Goal: Task Accomplishment & Management: Use online tool/utility

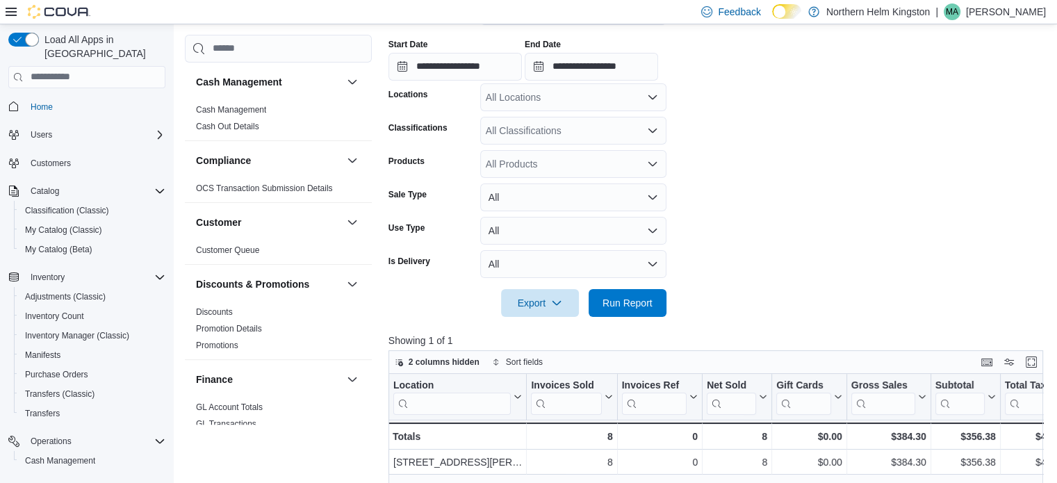
scroll to position [909, 0]
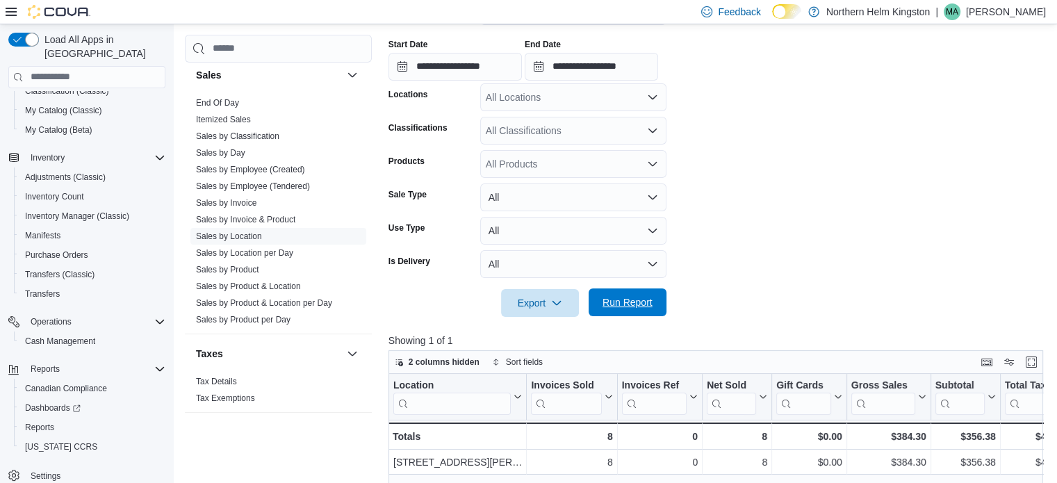
click at [643, 300] on span "Run Report" at bounding box center [627, 302] width 50 height 14
click at [664, 308] on button "Run Report" at bounding box center [628, 302] width 78 height 28
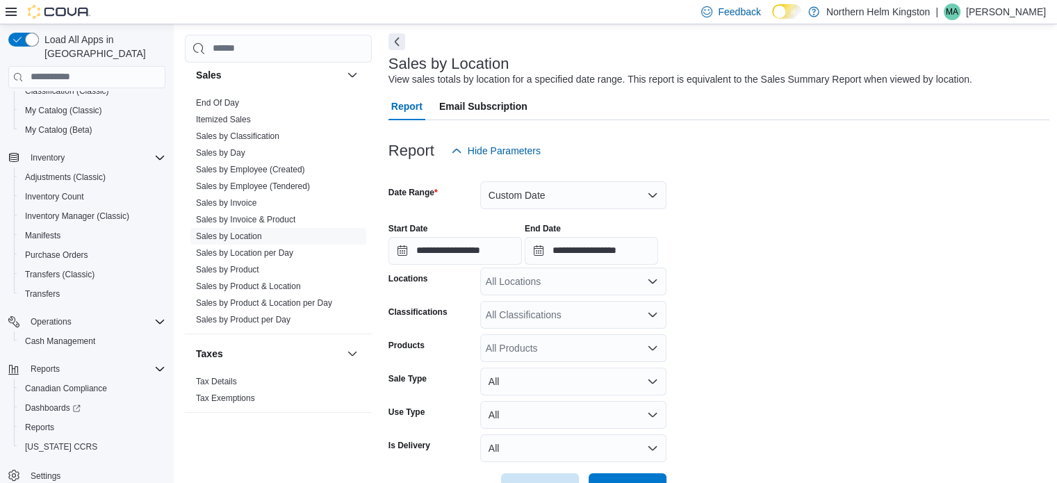
scroll to position [139, 0]
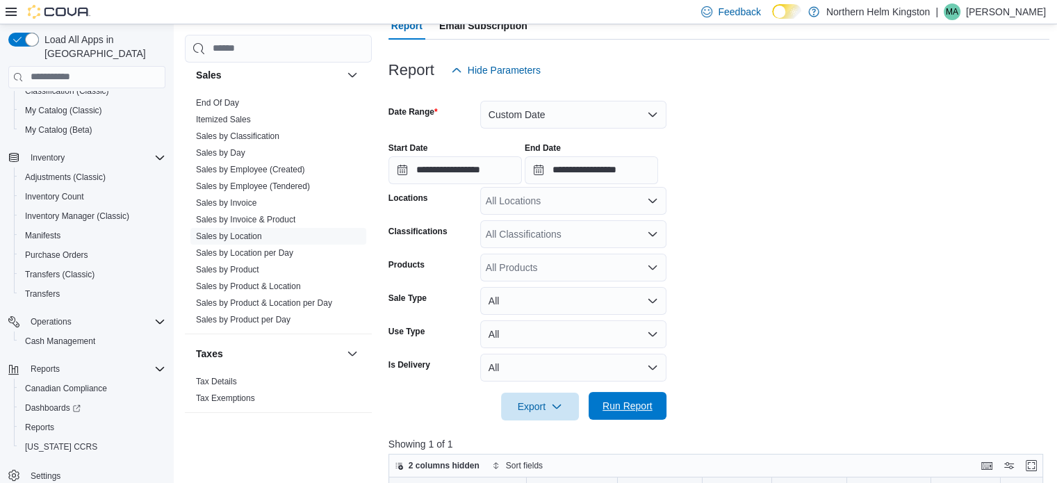
click at [638, 400] on span "Run Report" at bounding box center [627, 406] width 50 height 14
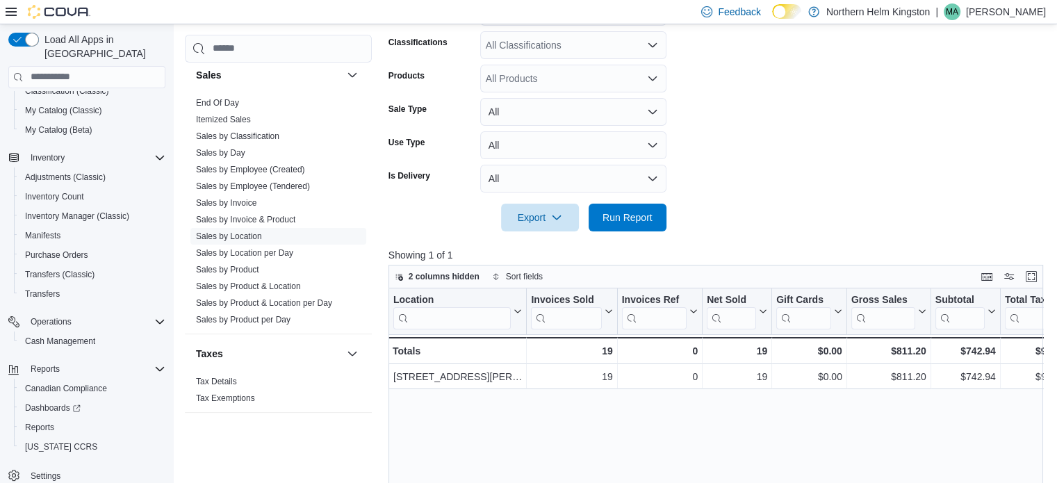
scroll to position [347, 0]
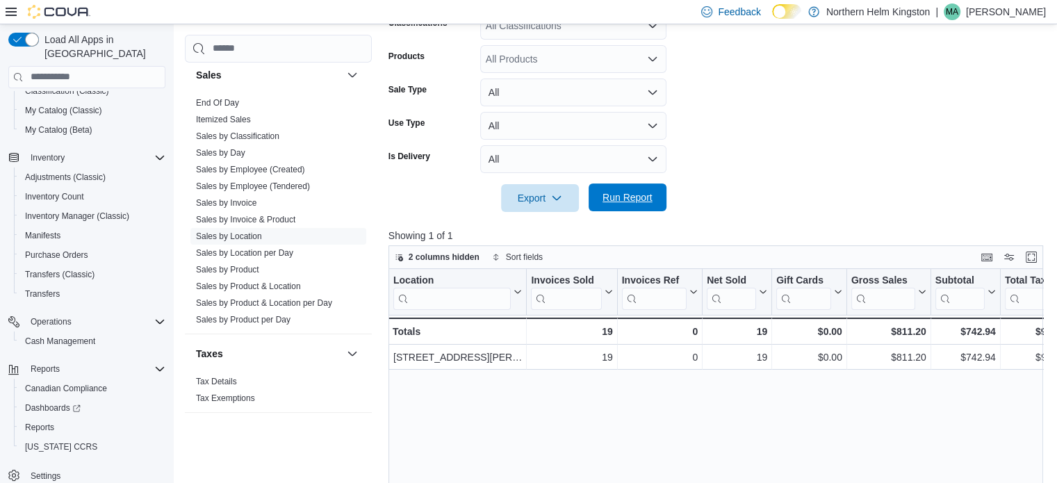
click at [618, 194] on span "Run Report" at bounding box center [627, 197] width 50 height 14
drag, startPoint x: 662, startPoint y: 202, endPoint x: 532, endPoint y: 9, distance: 232.8
click at [661, 202] on button "Run Report" at bounding box center [628, 198] width 78 height 28
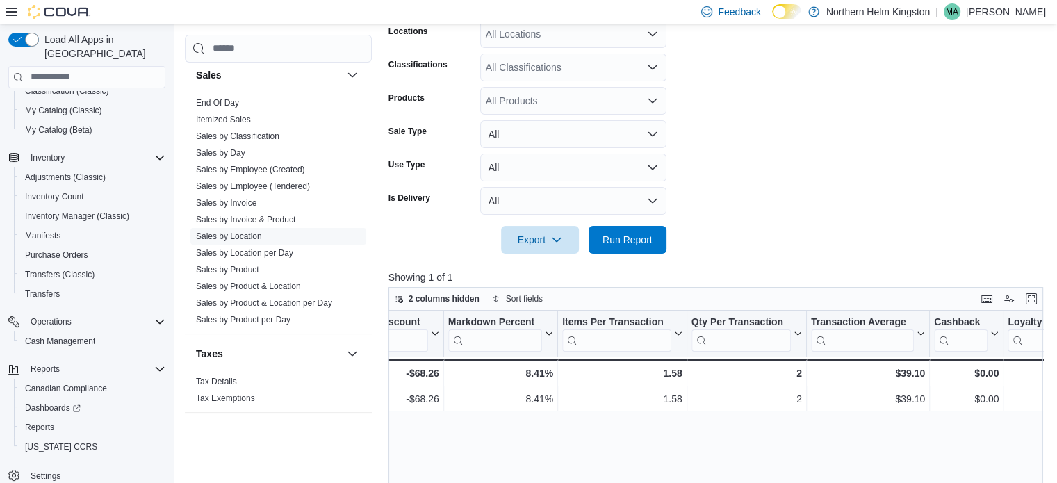
scroll to position [90, 0]
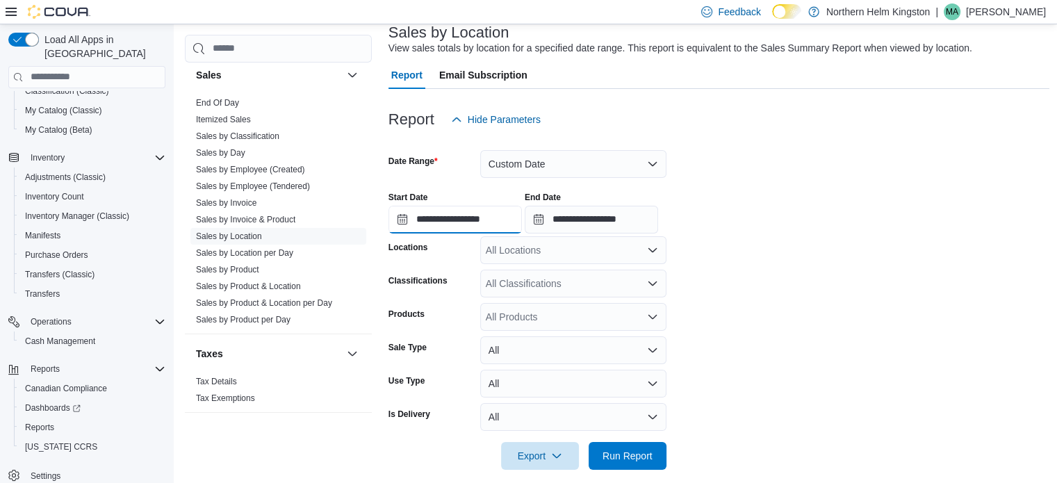
click at [484, 222] on input "**********" at bounding box center [454, 220] width 133 height 28
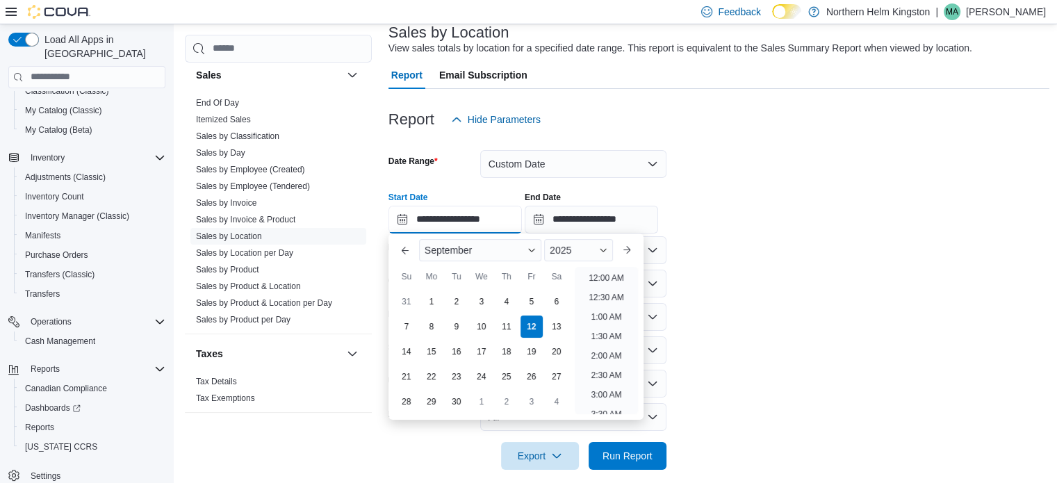
scroll to position [588, 0]
drag, startPoint x: 611, startPoint y: 314, endPoint x: 604, endPoint y: 283, distance: 32.0
click at [611, 314] on li "4:00 PM" at bounding box center [606, 312] width 42 height 17
type input "**********"
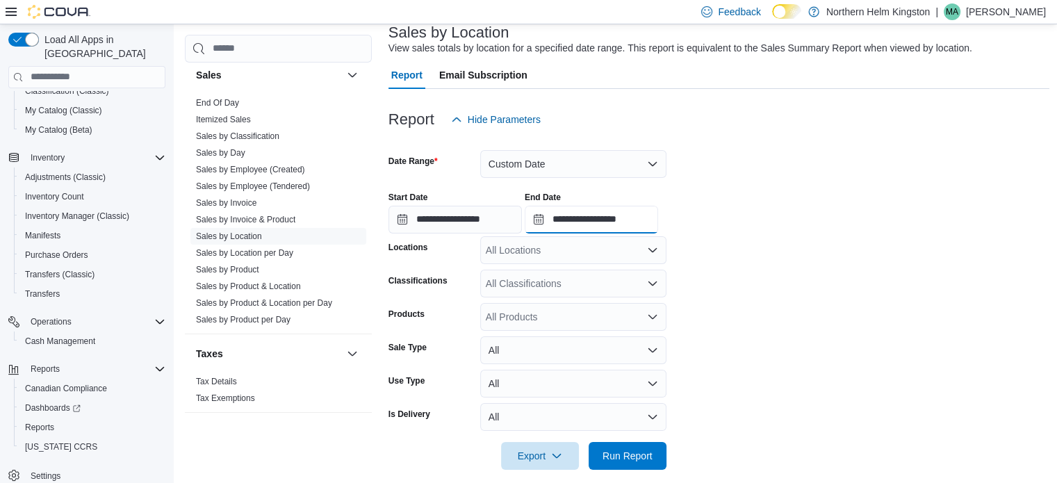
click at [629, 217] on input "**********" at bounding box center [591, 220] width 133 height 28
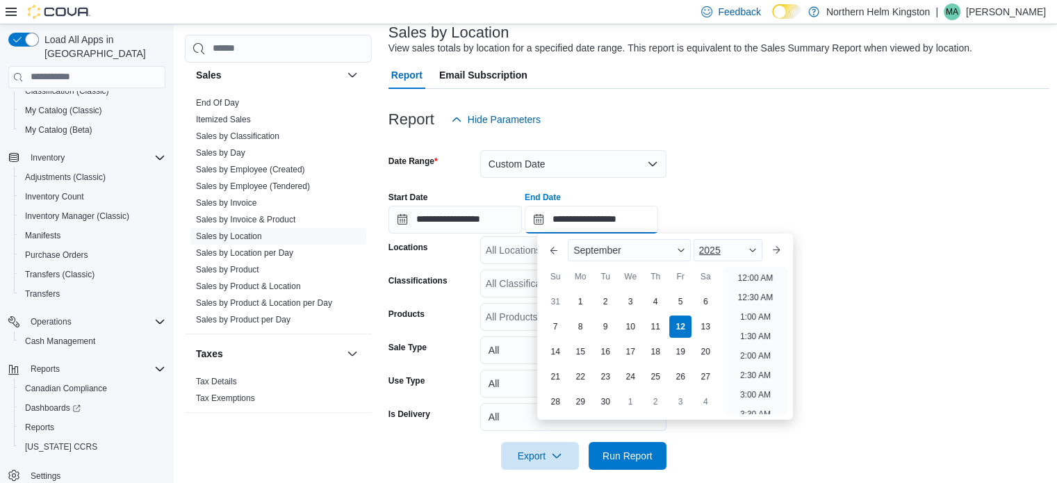
scroll to position [666, 0]
click at [765, 312] on li "6:00 PM" at bounding box center [755, 312] width 42 height 17
type input "**********"
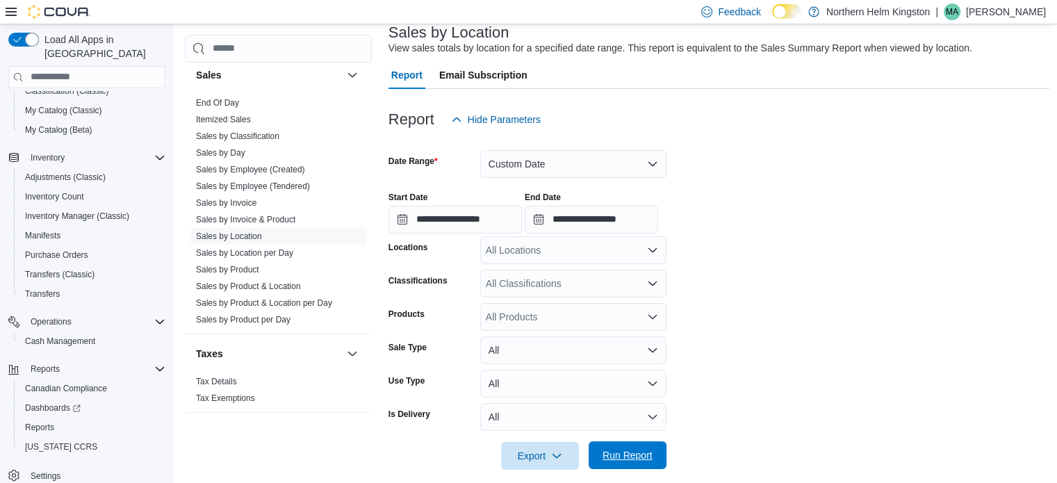
click at [622, 452] on span "Run Report" at bounding box center [627, 455] width 50 height 14
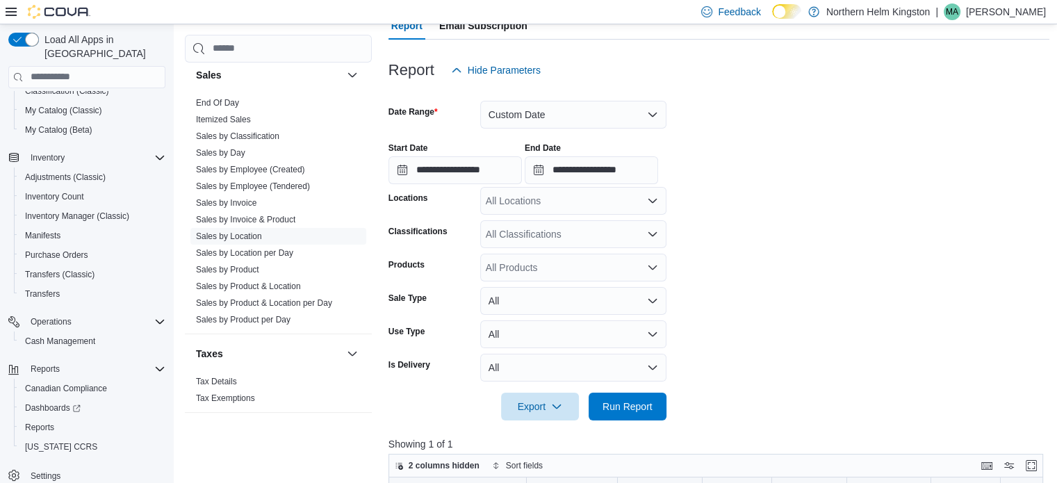
scroll to position [208, 0]
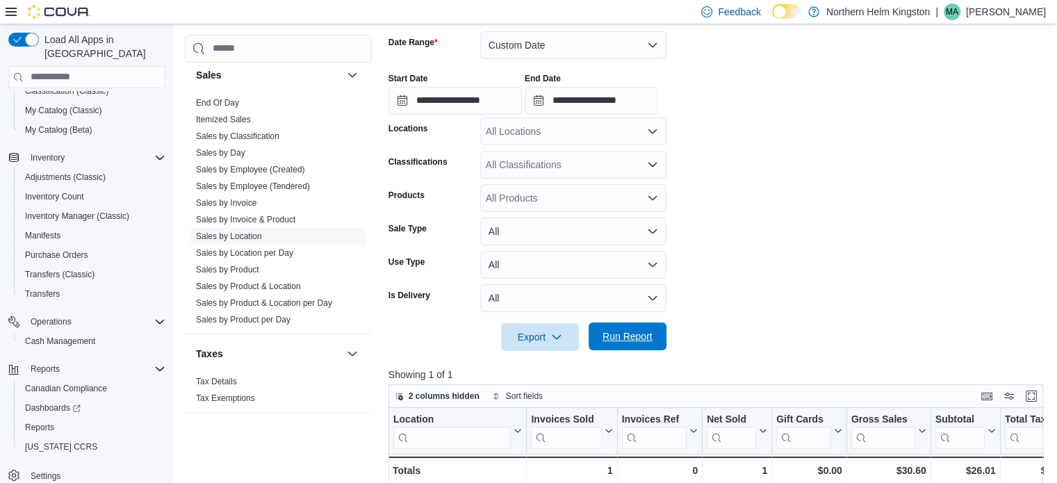
click at [628, 336] on span "Run Report" at bounding box center [627, 336] width 50 height 14
click at [629, 331] on span "Run Report" at bounding box center [627, 336] width 50 height 14
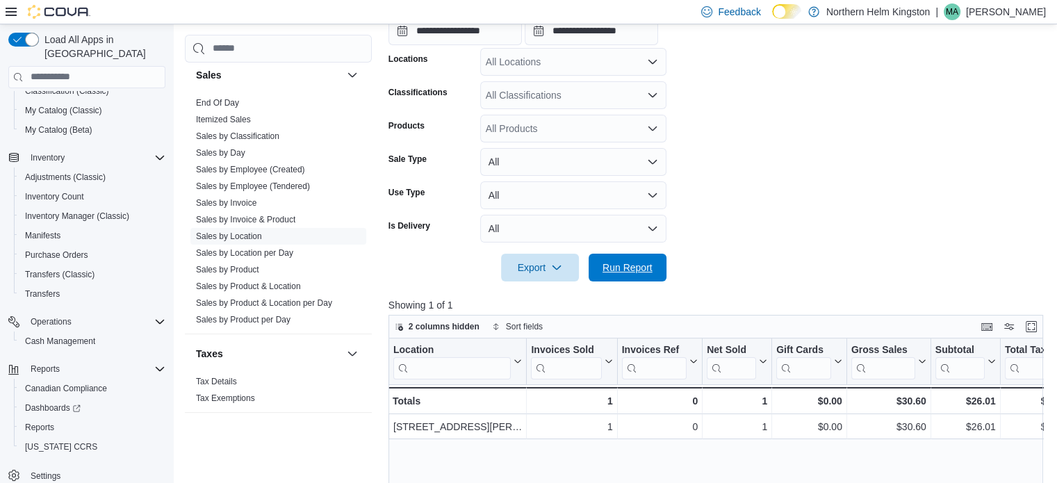
drag, startPoint x: 629, startPoint y: 263, endPoint x: 643, endPoint y: 227, distance: 38.7
click at [628, 263] on span "Run Report" at bounding box center [627, 268] width 50 height 14
click at [631, 272] on span "Run Report" at bounding box center [627, 267] width 50 height 14
click at [634, 273] on span "Run Report" at bounding box center [627, 267] width 50 height 14
click at [764, 185] on form "**********" at bounding box center [718, 113] width 661 height 336
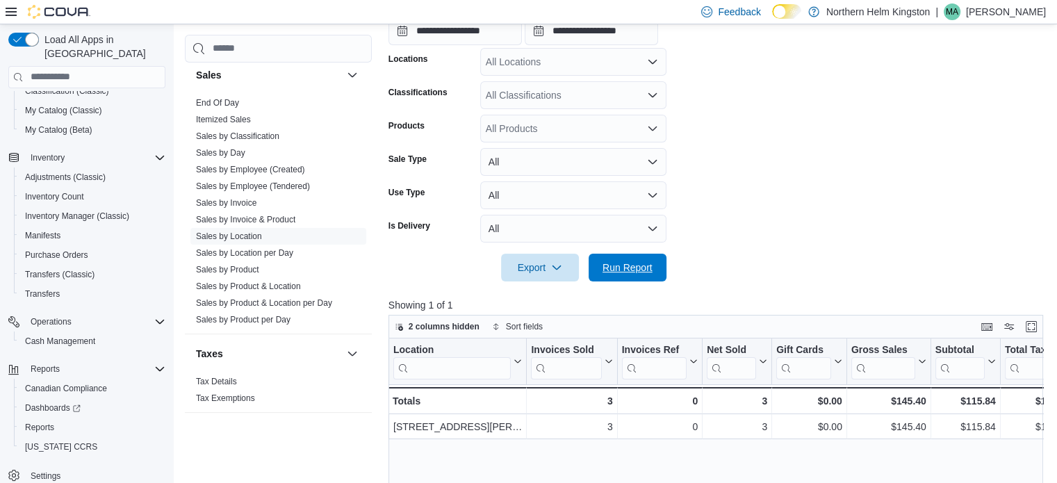
click at [632, 267] on span "Run Report" at bounding box center [627, 268] width 50 height 14
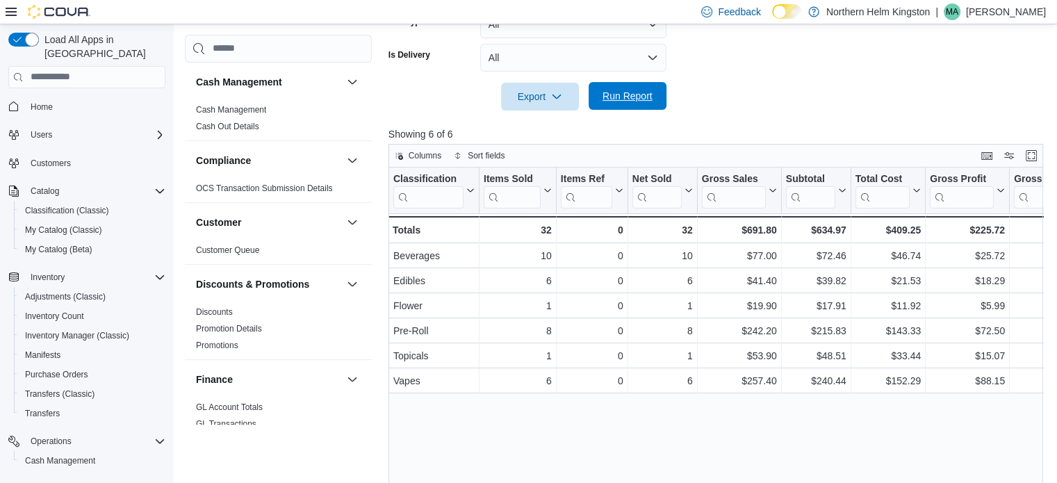
click at [618, 88] on span "Run Report" at bounding box center [627, 96] width 61 height 28
drag, startPoint x: 632, startPoint y: 105, endPoint x: 447, endPoint y: 14, distance: 206.6
click at [632, 105] on span "Run Report" at bounding box center [627, 97] width 61 height 28
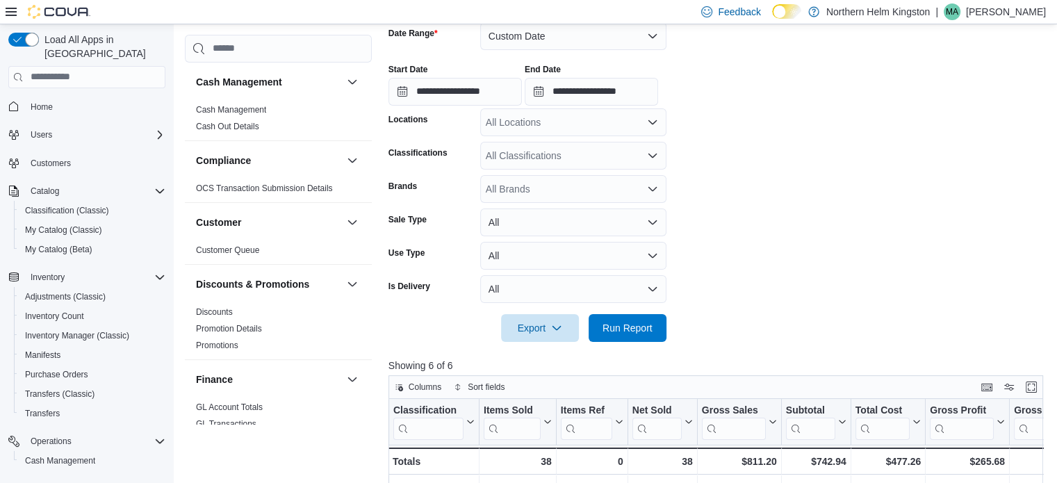
scroll to position [174, 0]
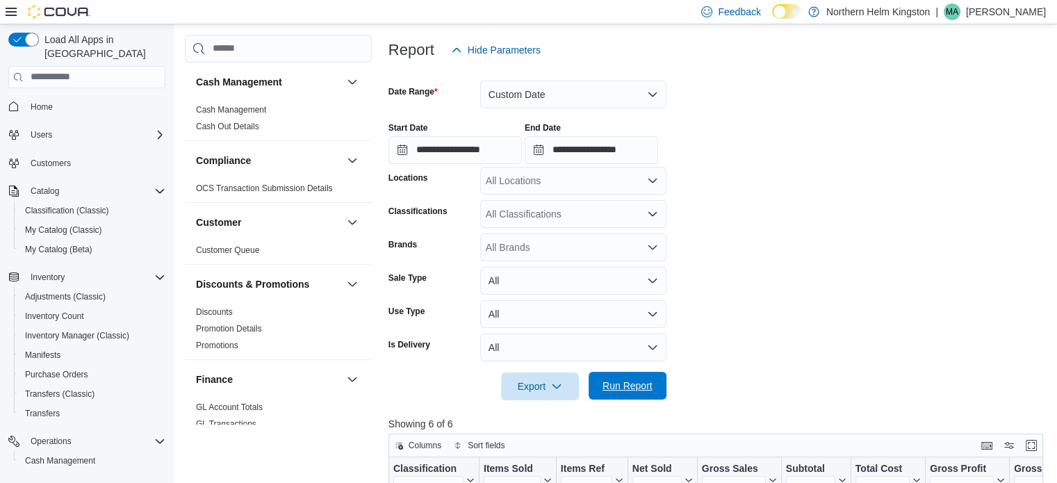
click at [650, 380] on span "Run Report" at bounding box center [627, 386] width 50 height 14
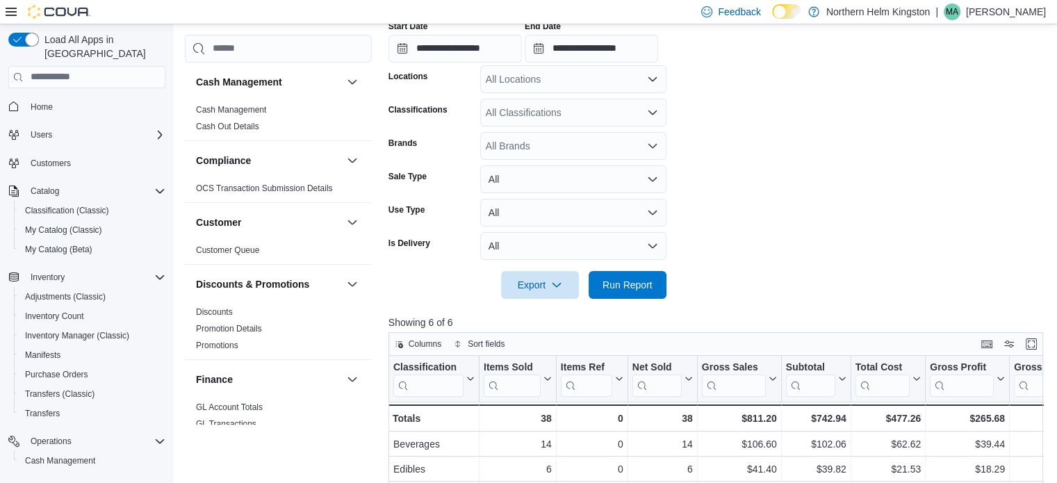
scroll to position [382, 0]
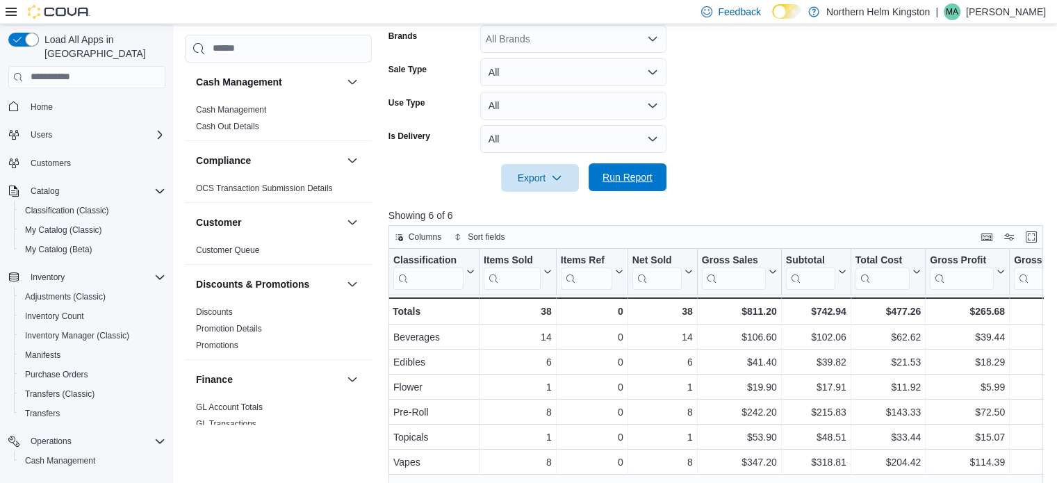
click at [628, 167] on span "Run Report" at bounding box center [627, 177] width 61 height 28
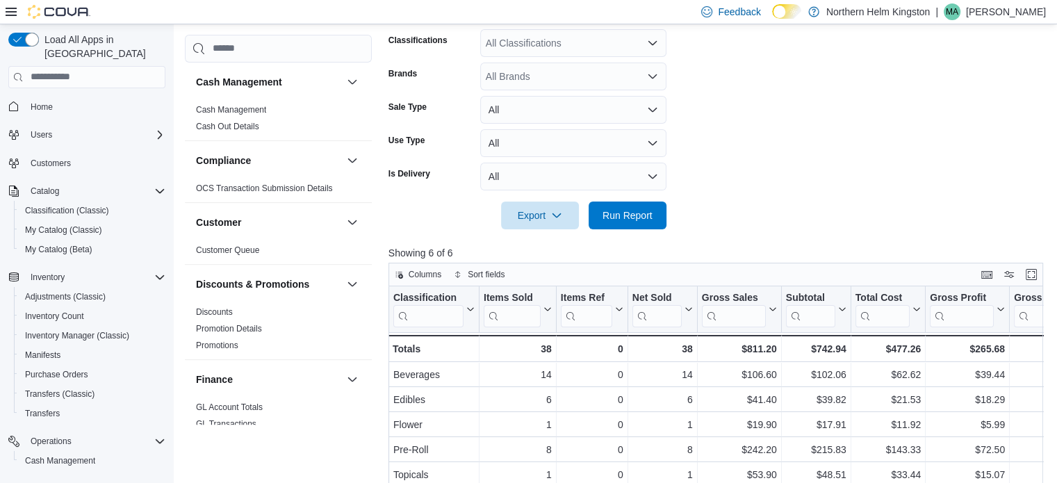
scroll to position [0, 0]
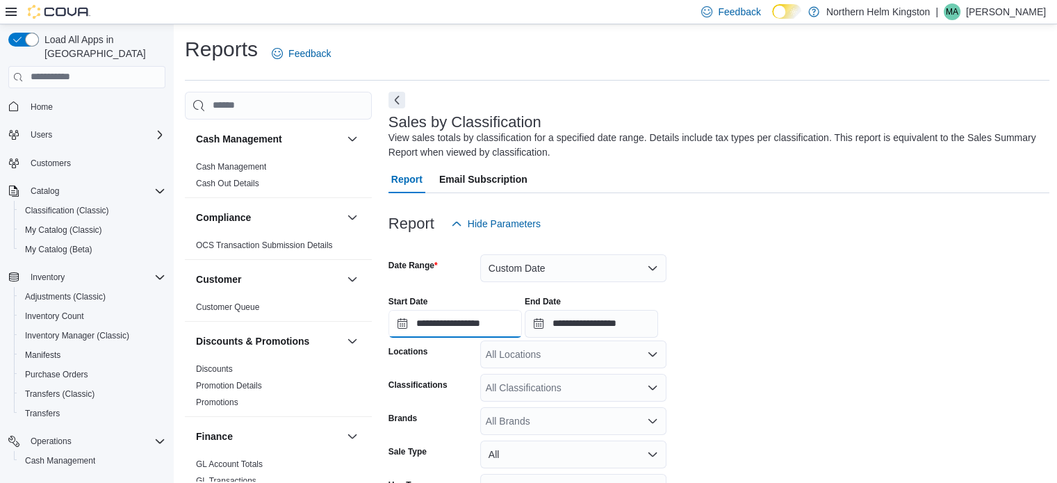
click at [472, 330] on input "**********" at bounding box center [454, 324] width 133 height 28
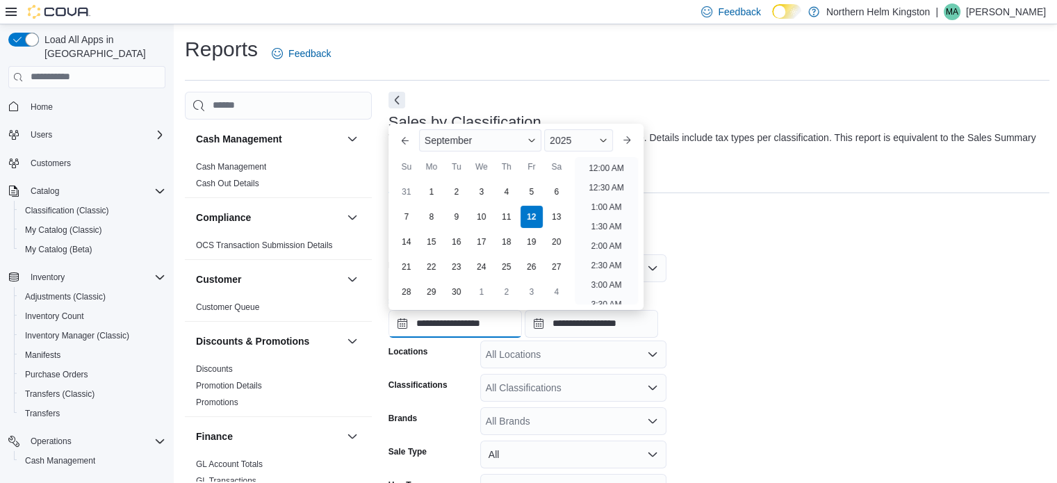
scroll to position [588, 0]
drag, startPoint x: 609, startPoint y: 199, endPoint x: 620, endPoint y: 238, distance: 41.1
click at [609, 199] on li "4:00 PM" at bounding box center [606, 203] width 42 height 17
type input "**********"
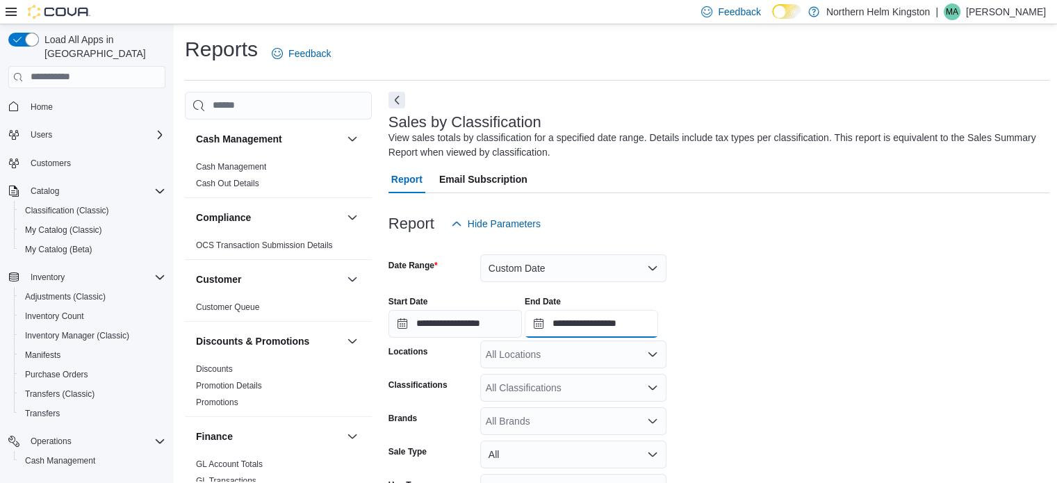
click at [645, 323] on input "**********" at bounding box center [591, 324] width 133 height 28
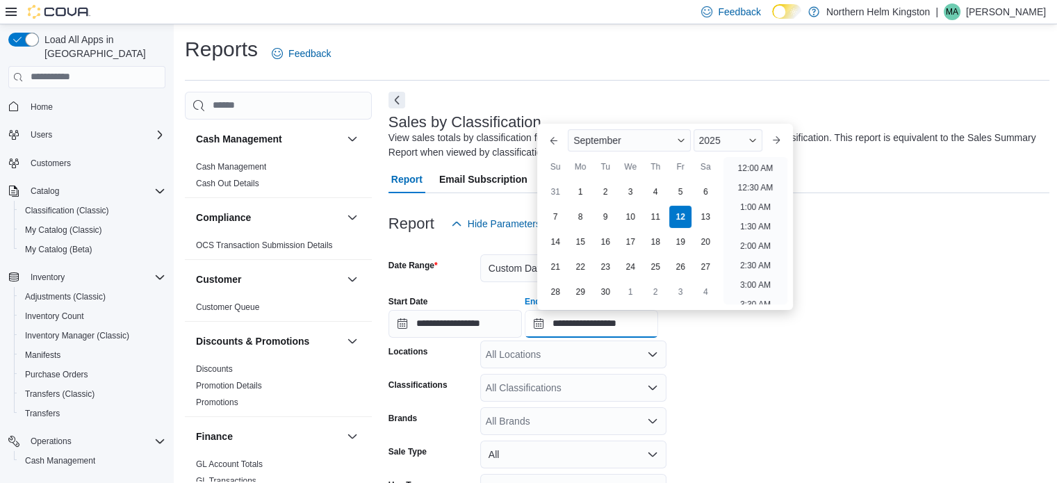
scroll to position [666, 0]
click at [751, 204] on li "6:00 PM" at bounding box center [755, 203] width 42 height 17
type input "**********"
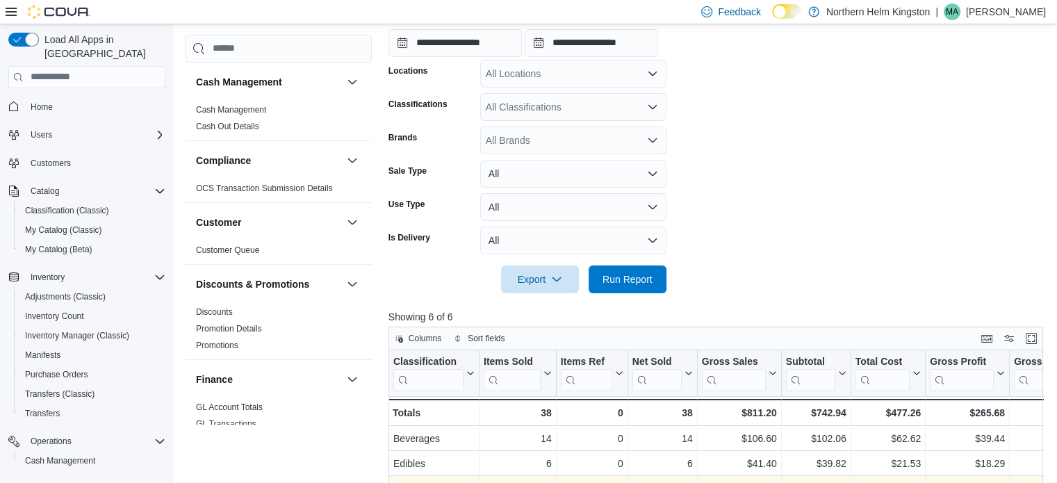
scroll to position [486, 0]
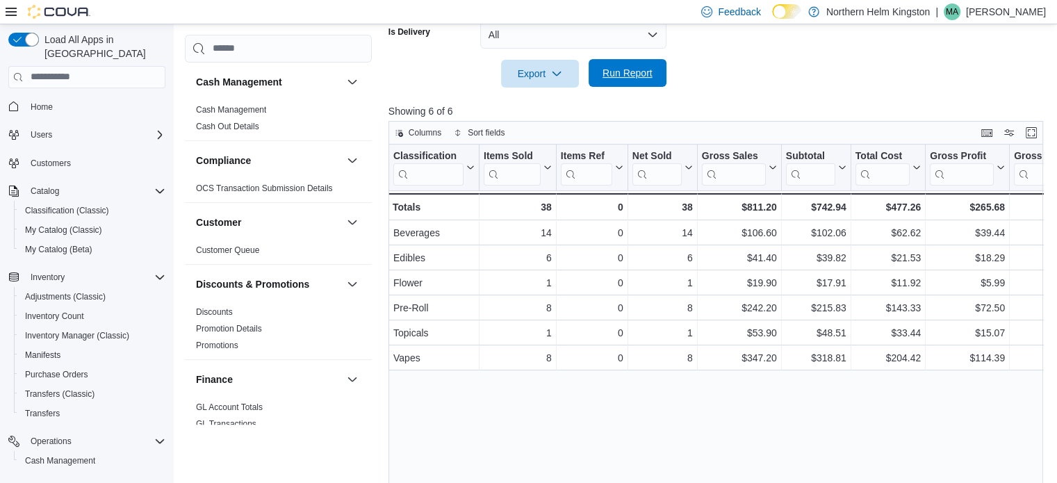
click at [616, 75] on span "Run Report" at bounding box center [627, 73] width 50 height 14
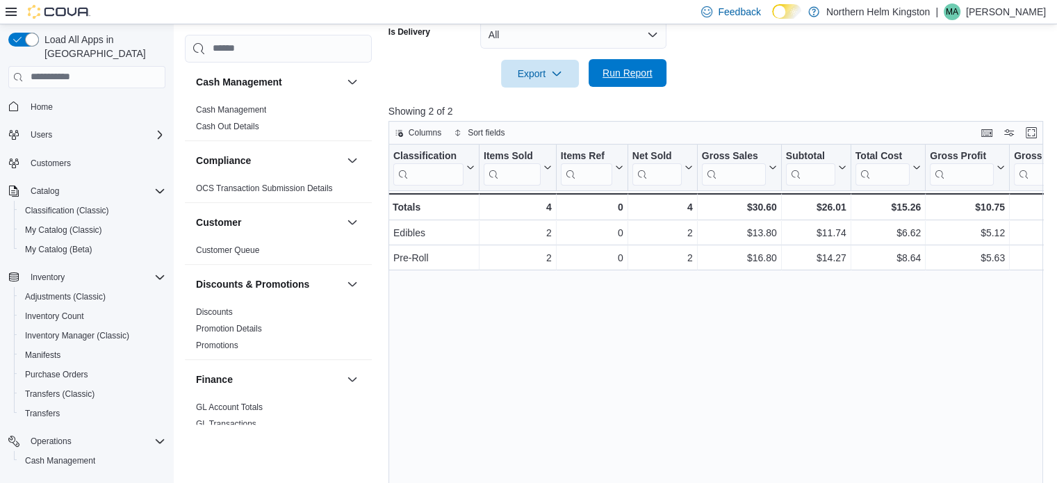
click at [629, 74] on span "Run Report" at bounding box center [627, 73] width 50 height 14
click at [633, 74] on span "Run Report" at bounding box center [627, 73] width 50 height 14
